Goal: Navigation & Orientation: Find specific page/section

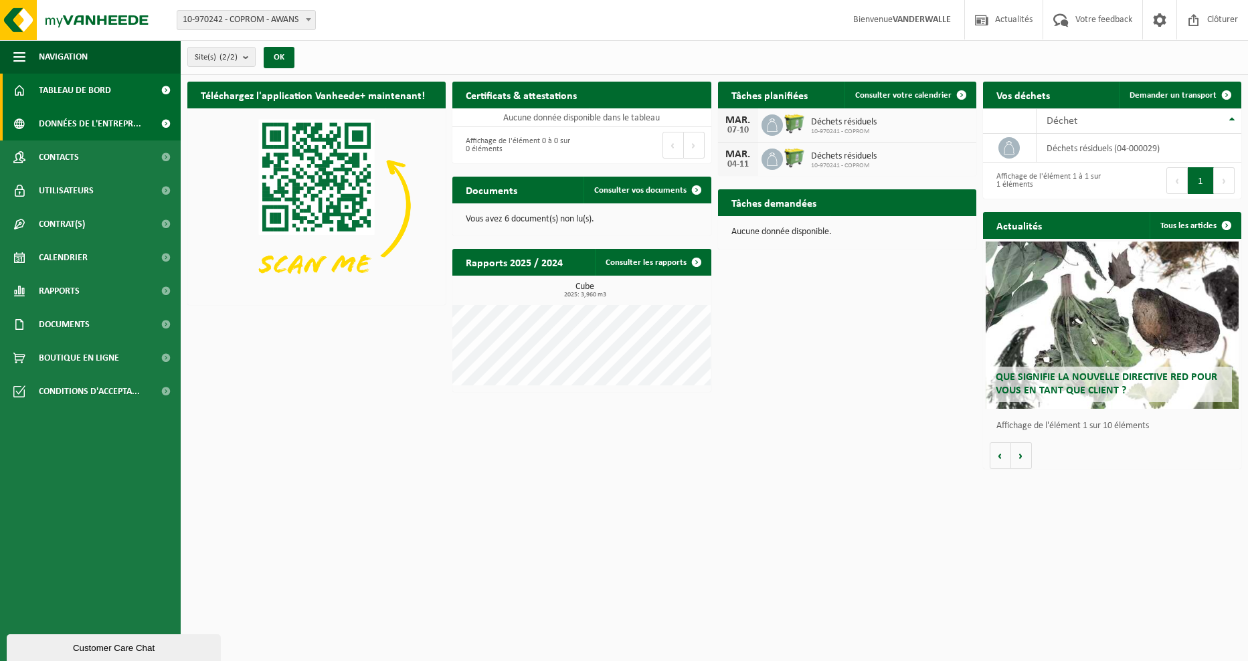
click at [68, 124] on span "Données de l'entrepr..." at bounding box center [90, 123] width 102 height 33
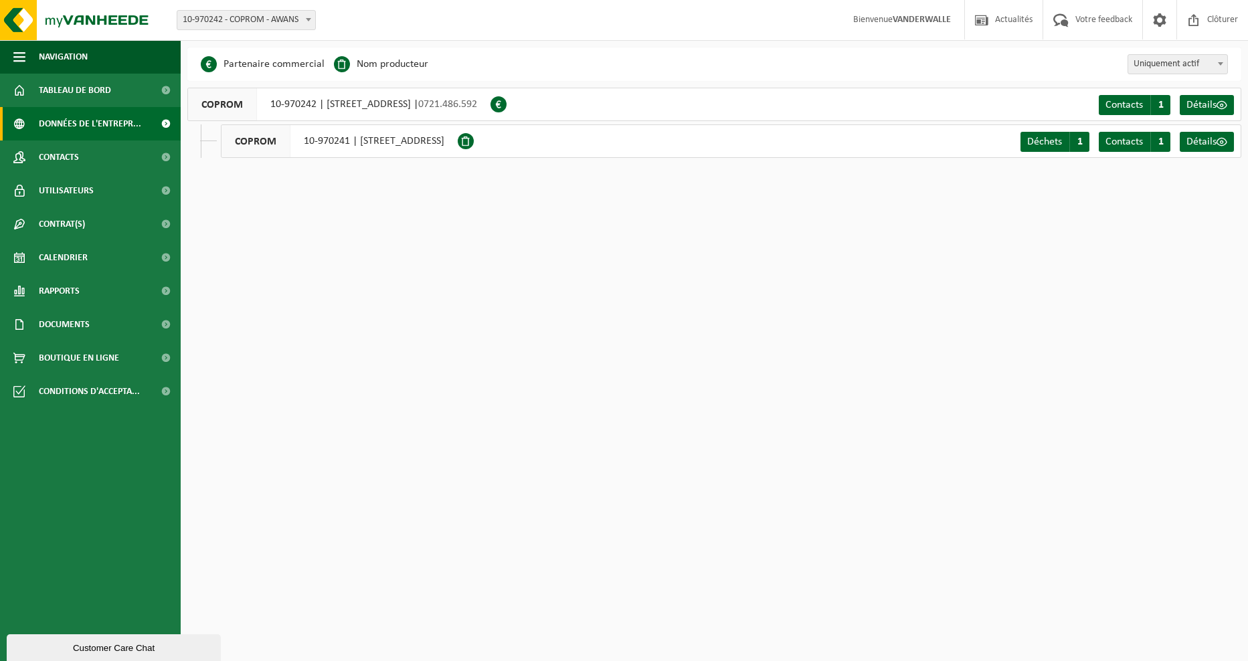
click at [407, 150] on div "COPROM 10-970241 | RUE DE BRUXELLES 41, 4340 AWANS" at bounding box center [339, 140] width 237 height 33
click at [52, 163] on span "Contacts" at bounding box center [59, 157] width 40 height 33
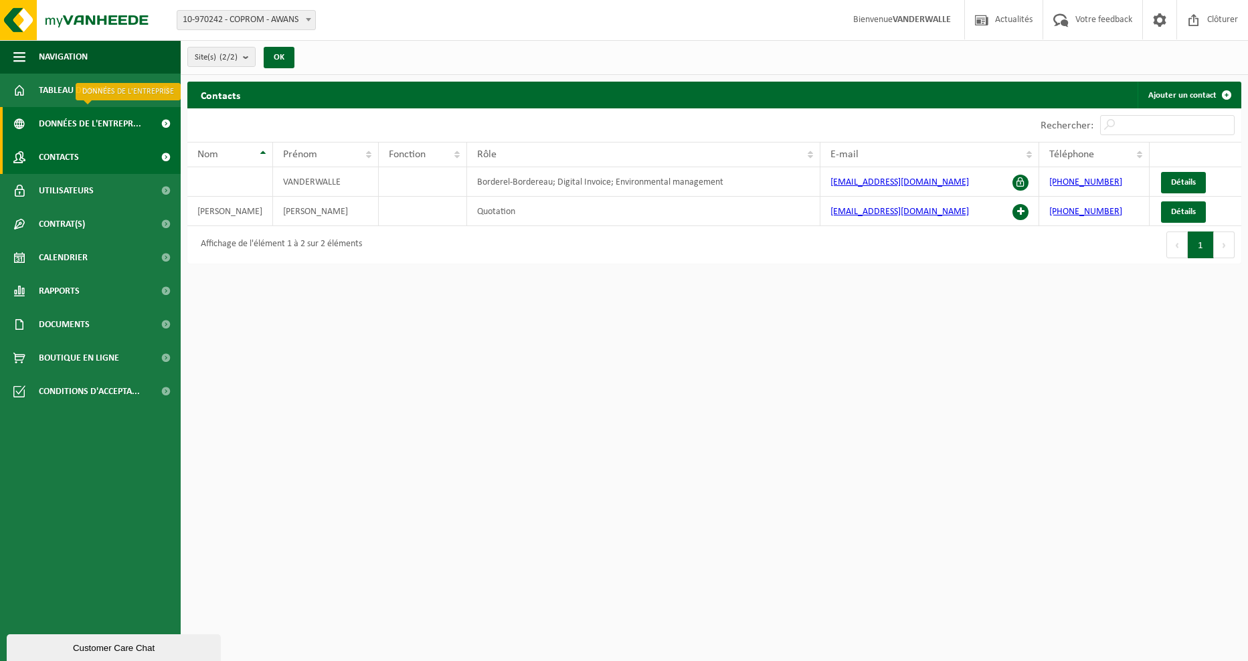
click at [56, 117] on span "Données de l'entrepr..." at bounding box center [90, 123] width 102 height 33
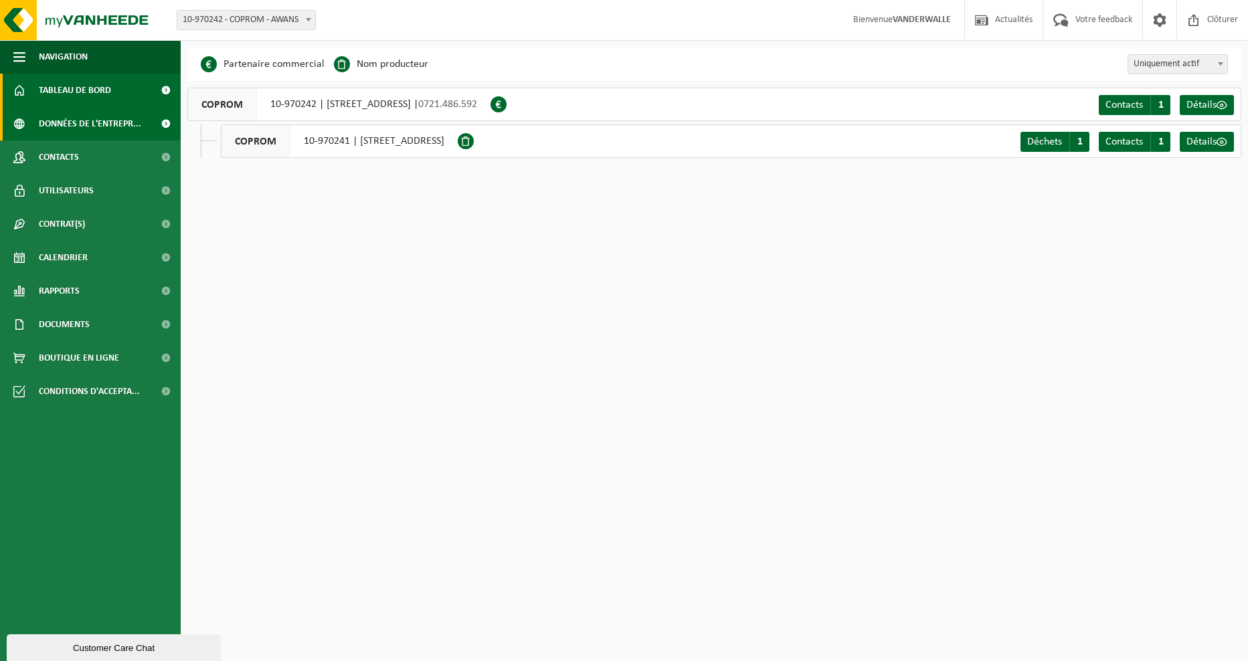
click at [60, 95] on span "Tableau de bord" at bounding box center [75, 90] width 72 height 33
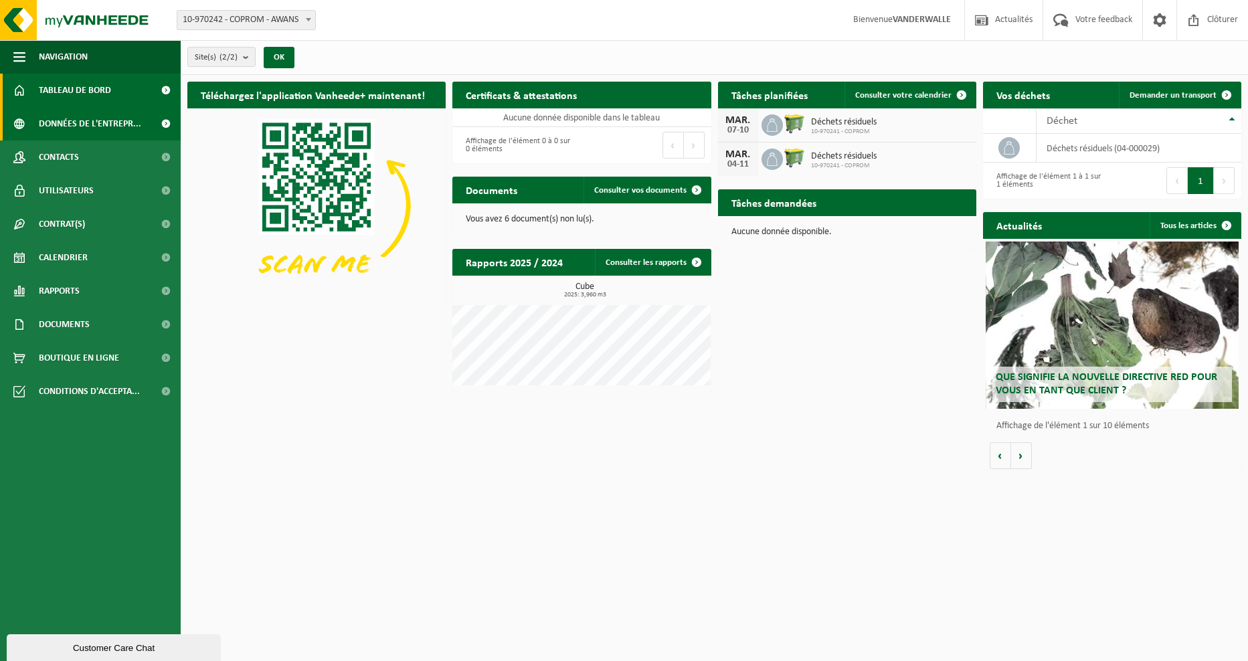
click at [107, 116] on span "Données de l'entrepr..." at bounding box center [90, 123] width 102 height 33
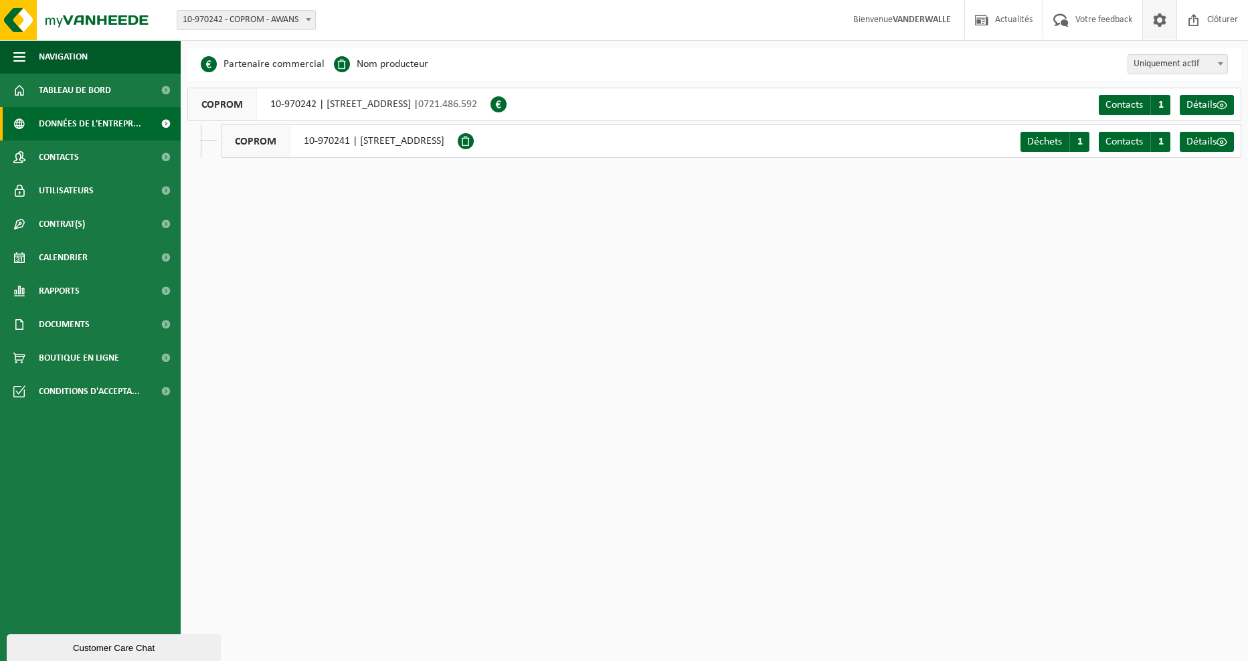
click at [1153, 24] on span at bounding box center [1159, 19] width 20 height 39
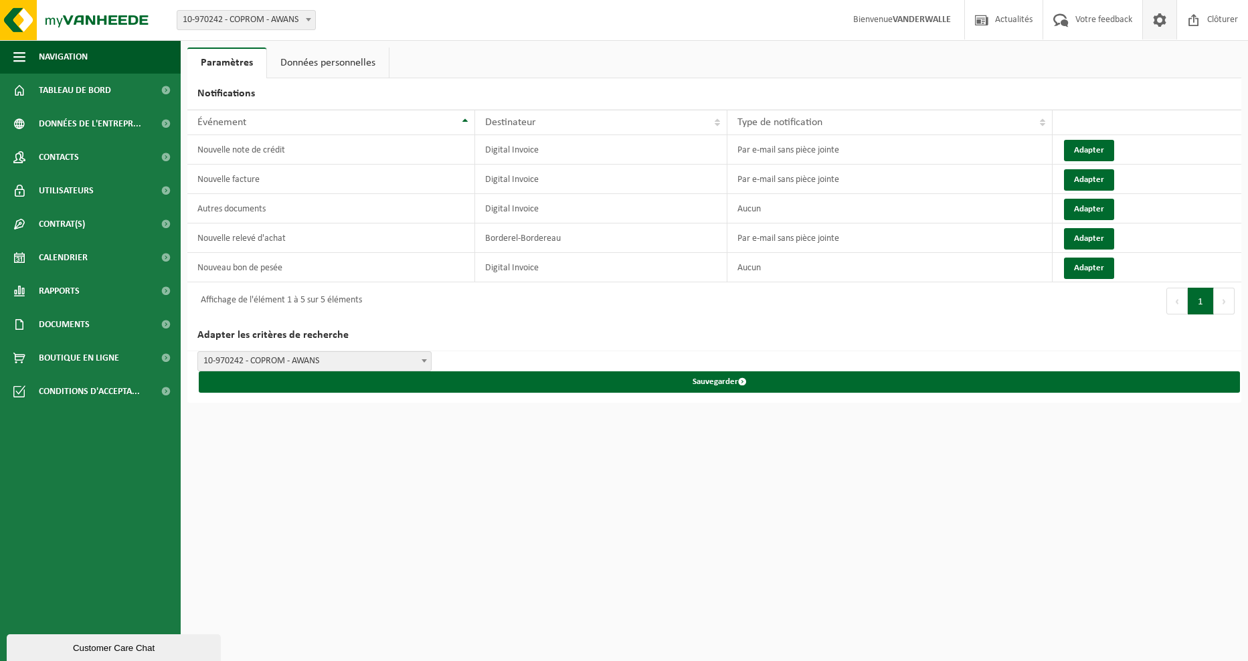
click at [1153, 24] on span at bounding box center [1159, 19] width 20 height 39
click at [1074, 22] on span "Votre feedback" at bounding box center [1104, 19] width 64 height 39
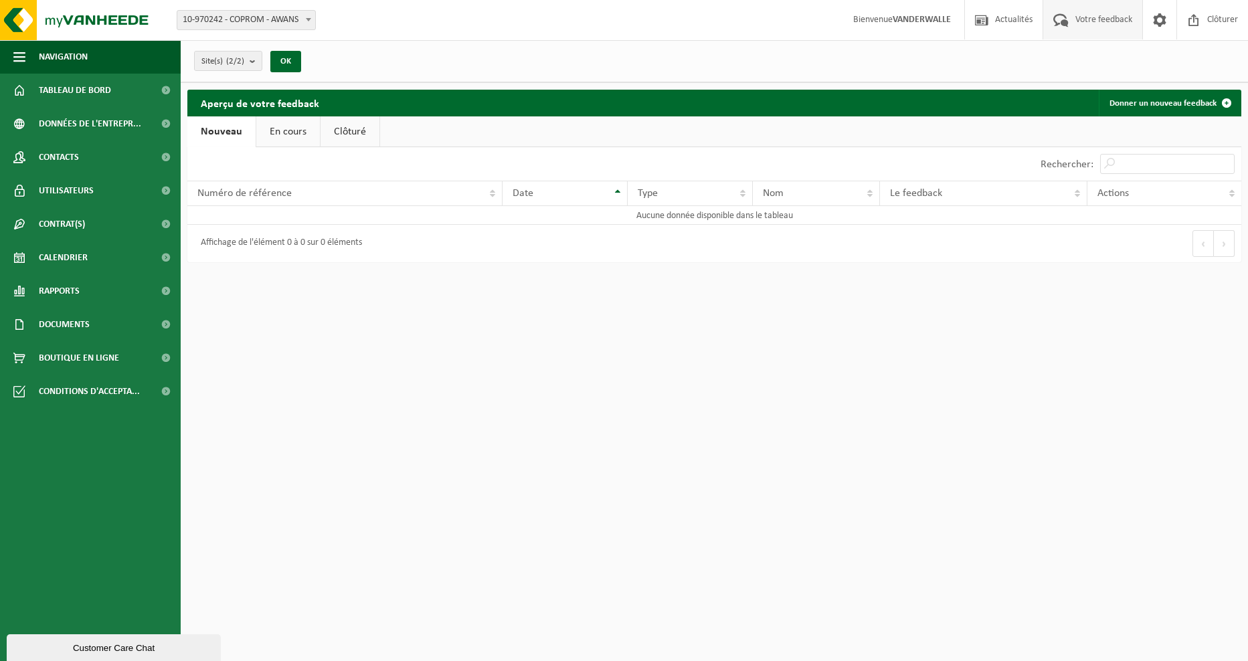
click at [262, 130] on link "En cours" at bounding box center [288, 131] width 64 height 31
click at [356, 136] on link "Clôturé" at bounding box center [348, 131] width 59 height 31
drag, startPoint x: 261, startPoint y: 139, endPoint x: 302, endPoint y: 126, distance: 42.7
click at [260, 139] on link "En cours" at bounding box center [285, 131] width 64 height 31
click at [1162, 17] on span at bounding box center [1159, 19] width 20 height 39
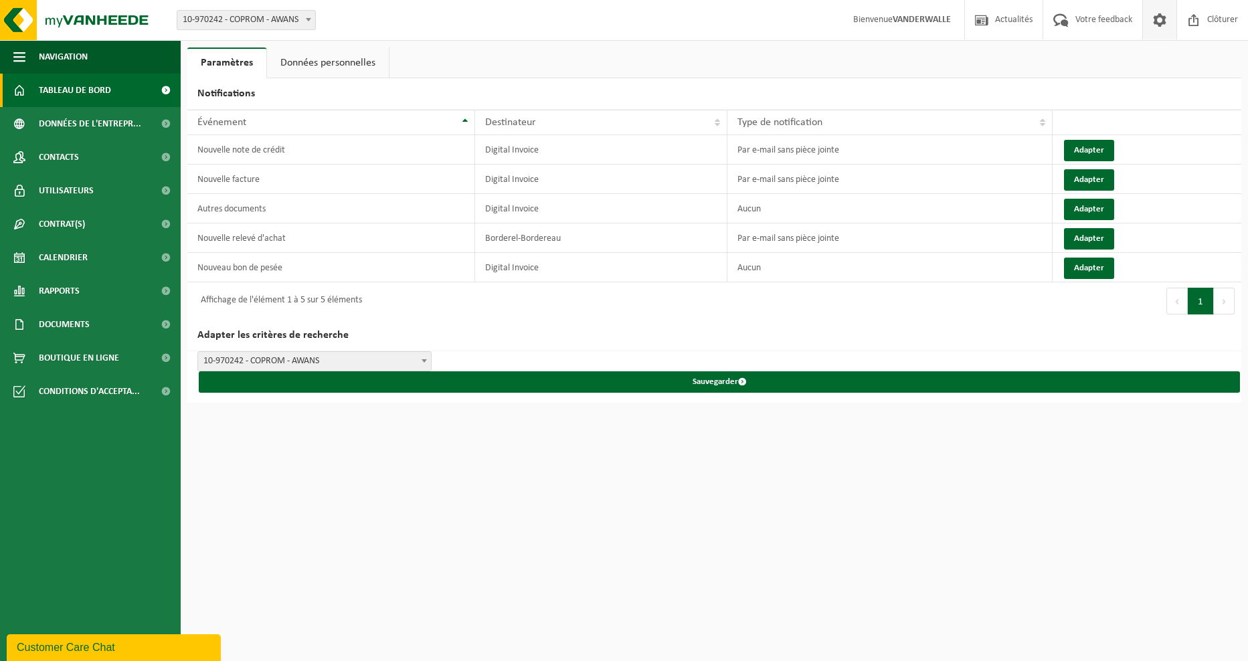
click at [89, 87] on span "Tableau de bord" at bounding box center [75, 90] width 72 height 33
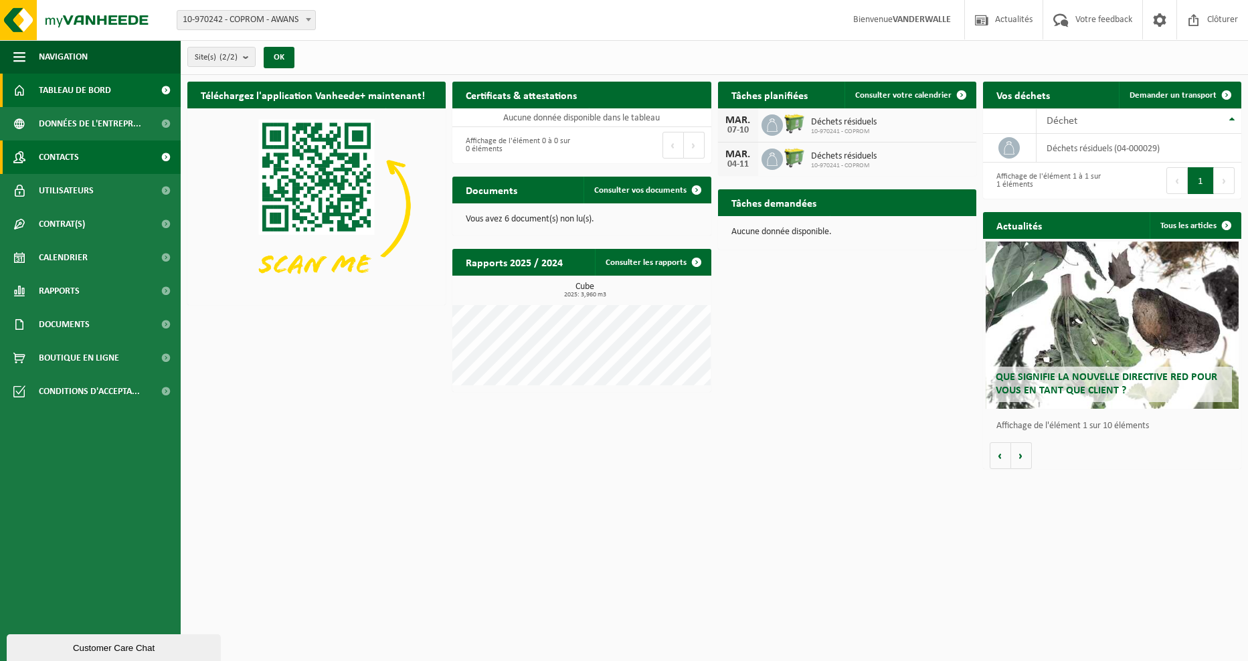
click at [72, 169] on span "Contacts" at bounding box center [59, 157] width 40 height 33
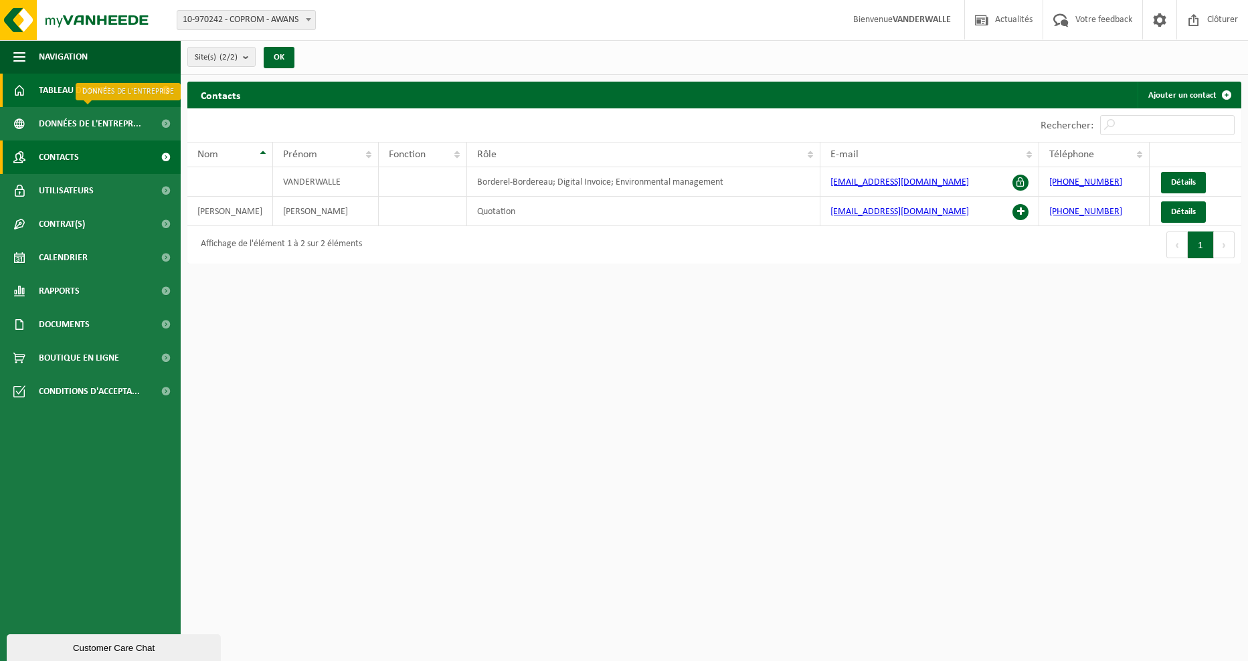
click at [58, 104] on span "Tableau de bord" at bounding box center [75, 90] width 72 height 33
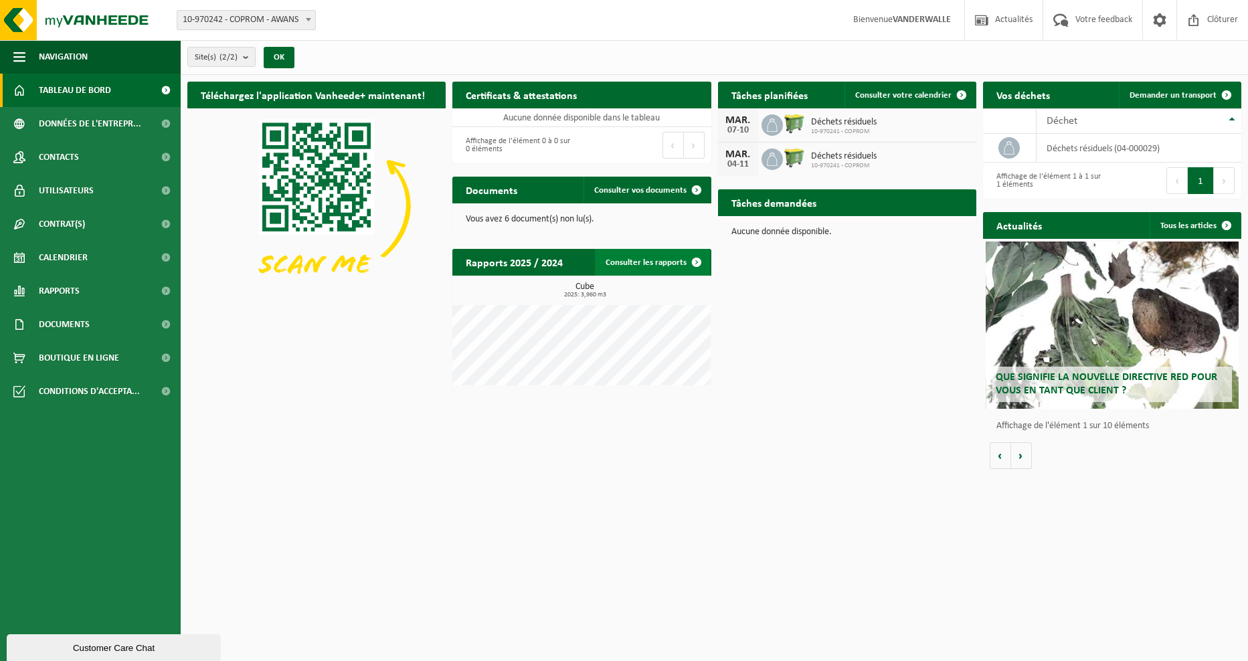
click at [632, 262] on link "Consulter les rapports" at bounding box center [652, 262] width 115 height 27
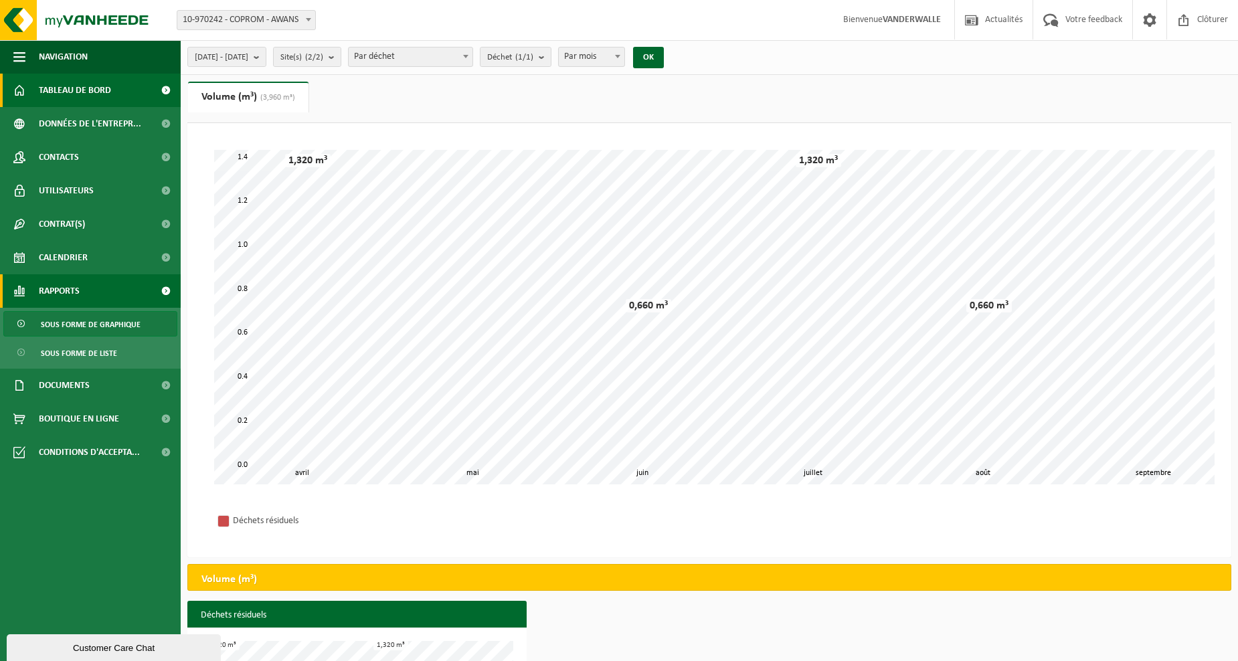
click at [88, 93] on span "Tableau de bord" at bounding box center [75, 90] width 72 height 33
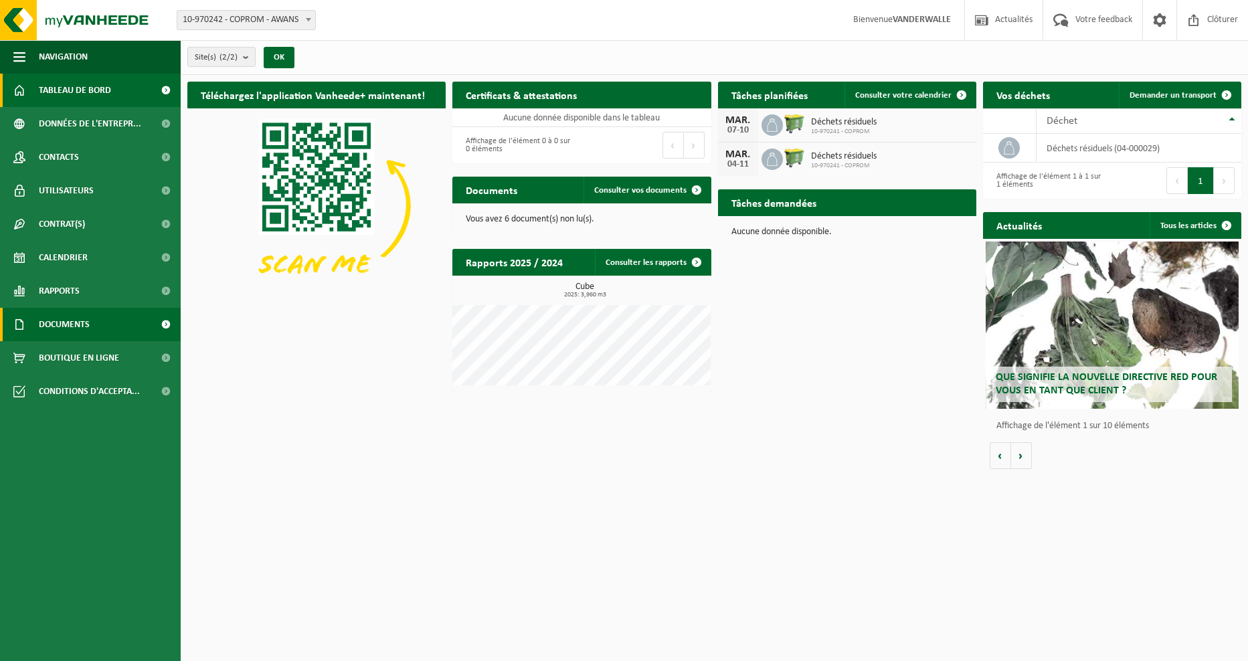
click at [43, 313] on span "Documents" at bounding box center [64, 324] width 51 height 33
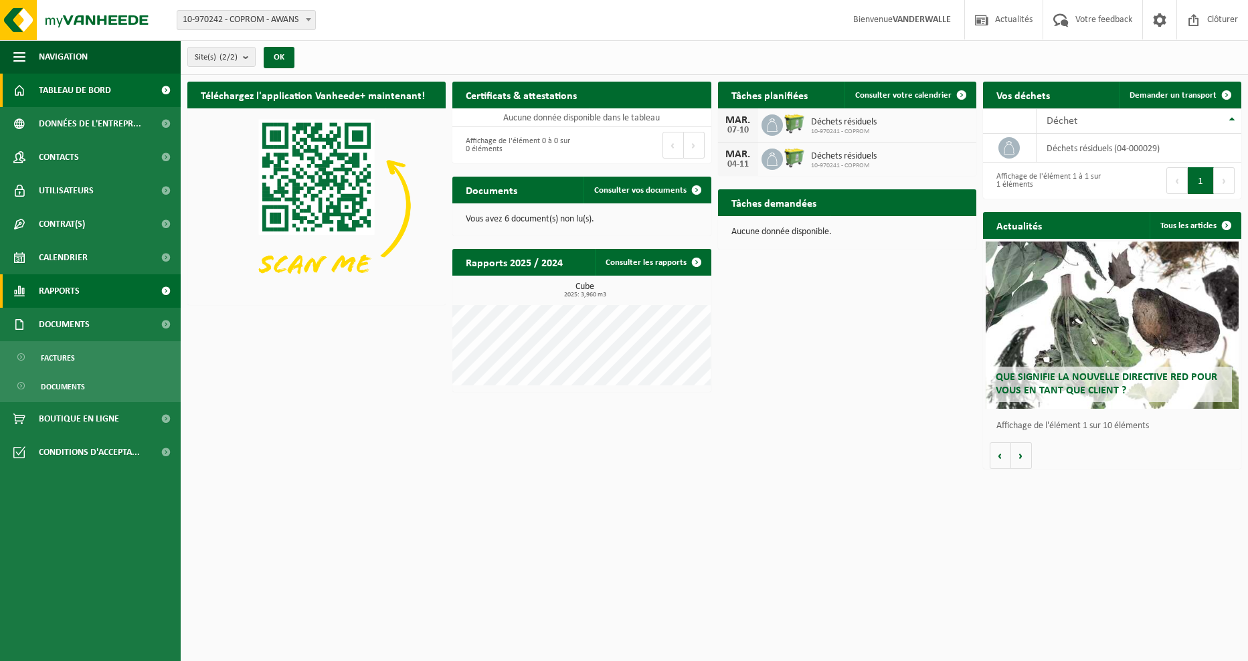
click at [63, 296] on span "Rapports" at bounding box center [59, 290] width 41 height 33
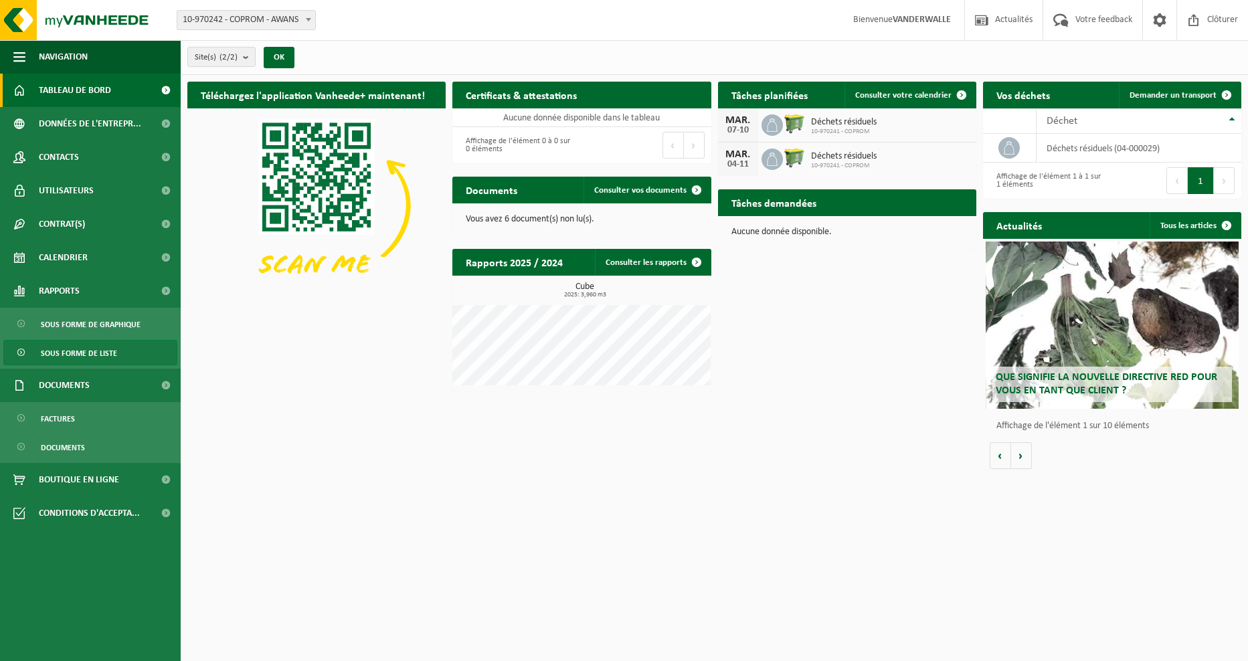
click at [66, 359] on span "Sous forme de liste" at bounding box center [79, 353] width 76 height 25
